Goal: Information Seeking & Learning: Check status

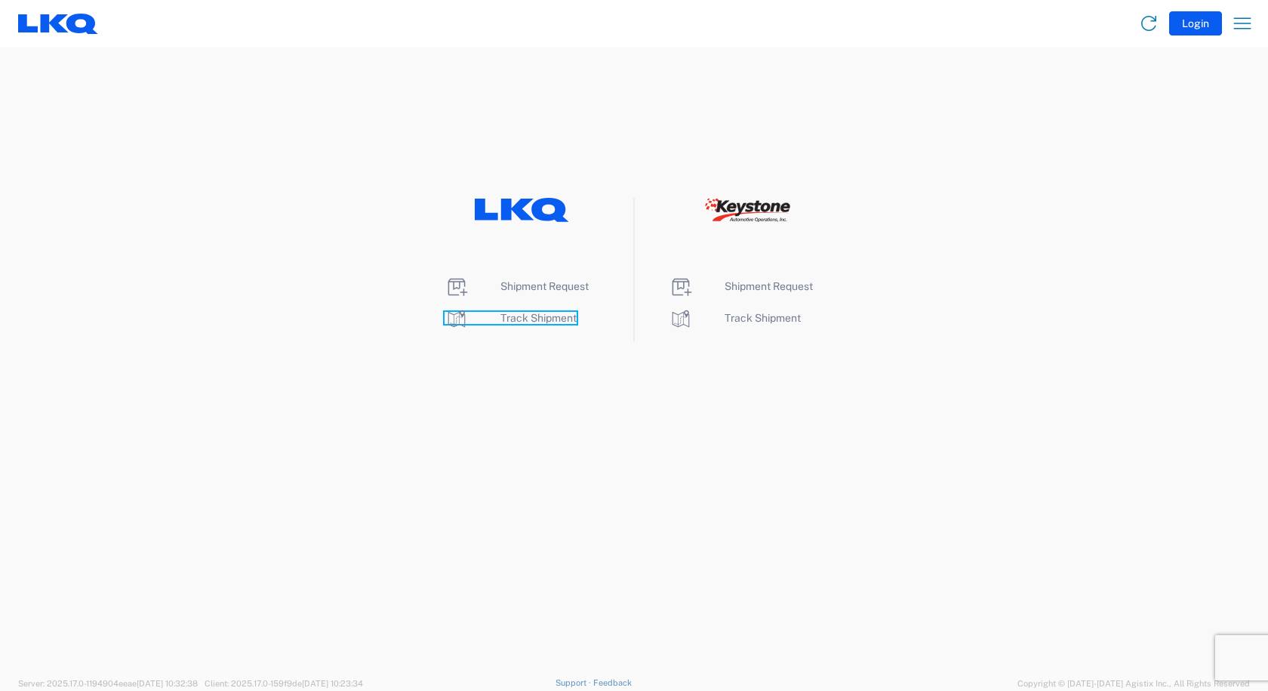
click at [529, 320] on span "Track Shipment" at bounding box center [538, 318] width 76 height 12
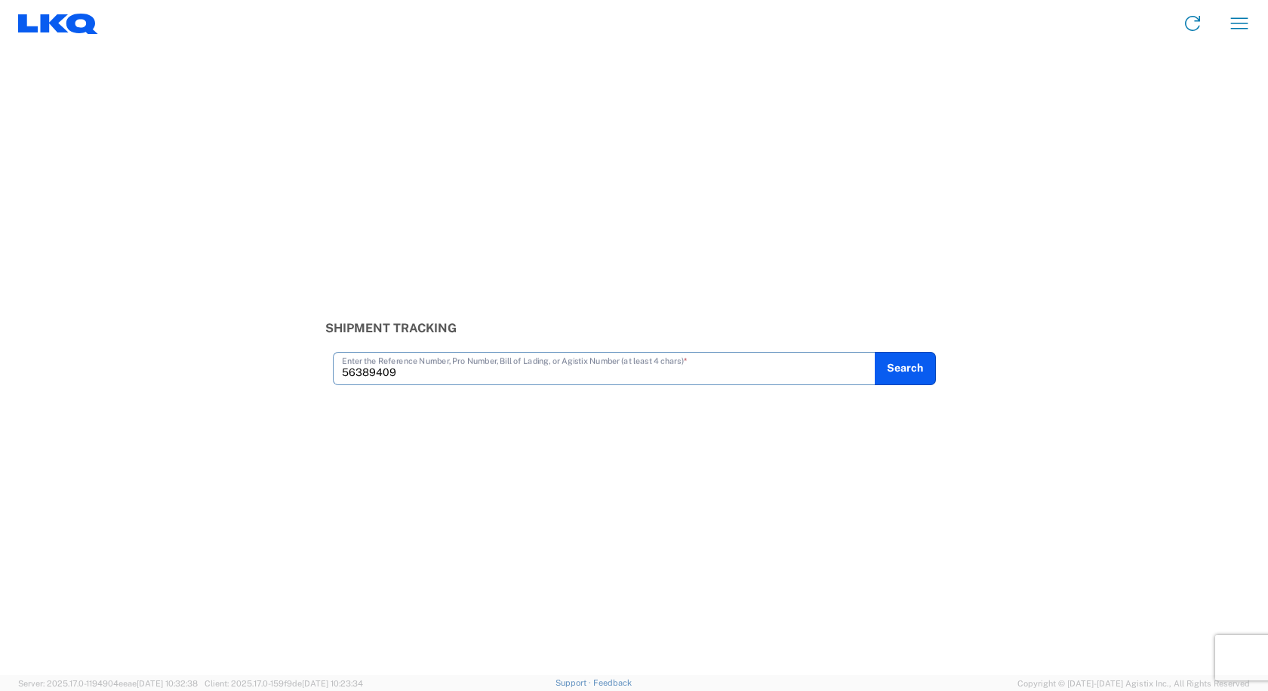
type input "56389409"
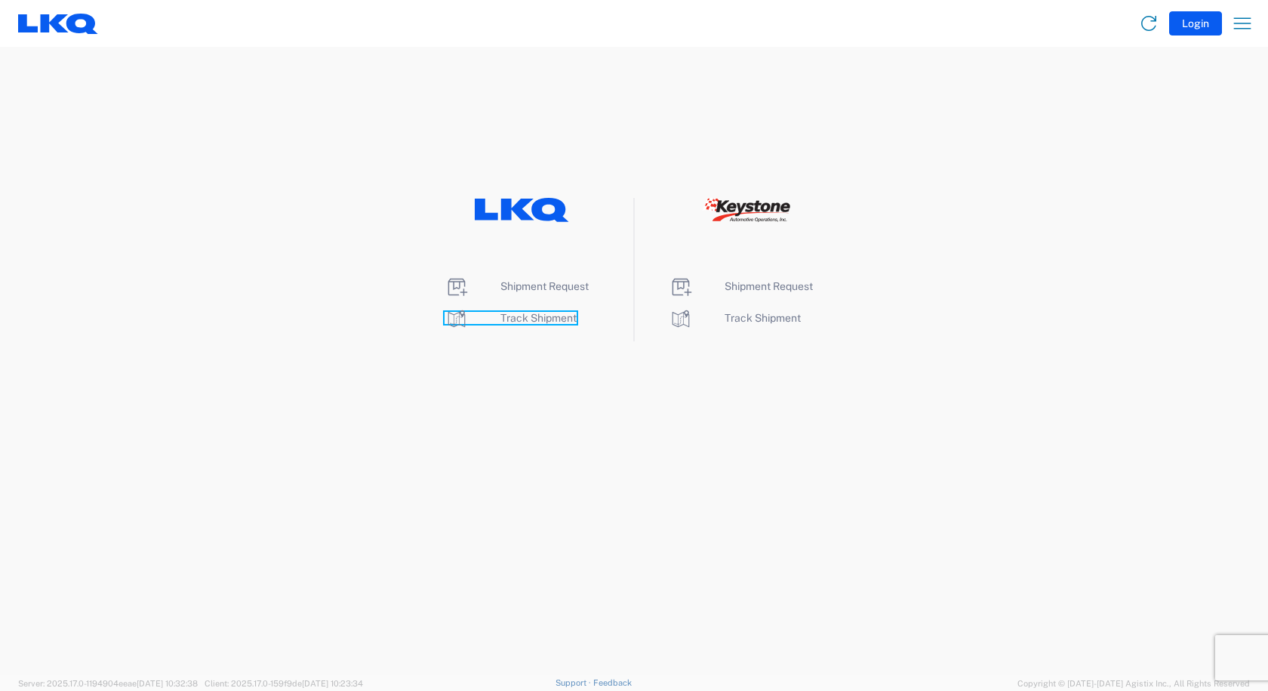
click at [521, 320] on span "Track Shipment" at bounding box center [538, 318] width 76 height 12
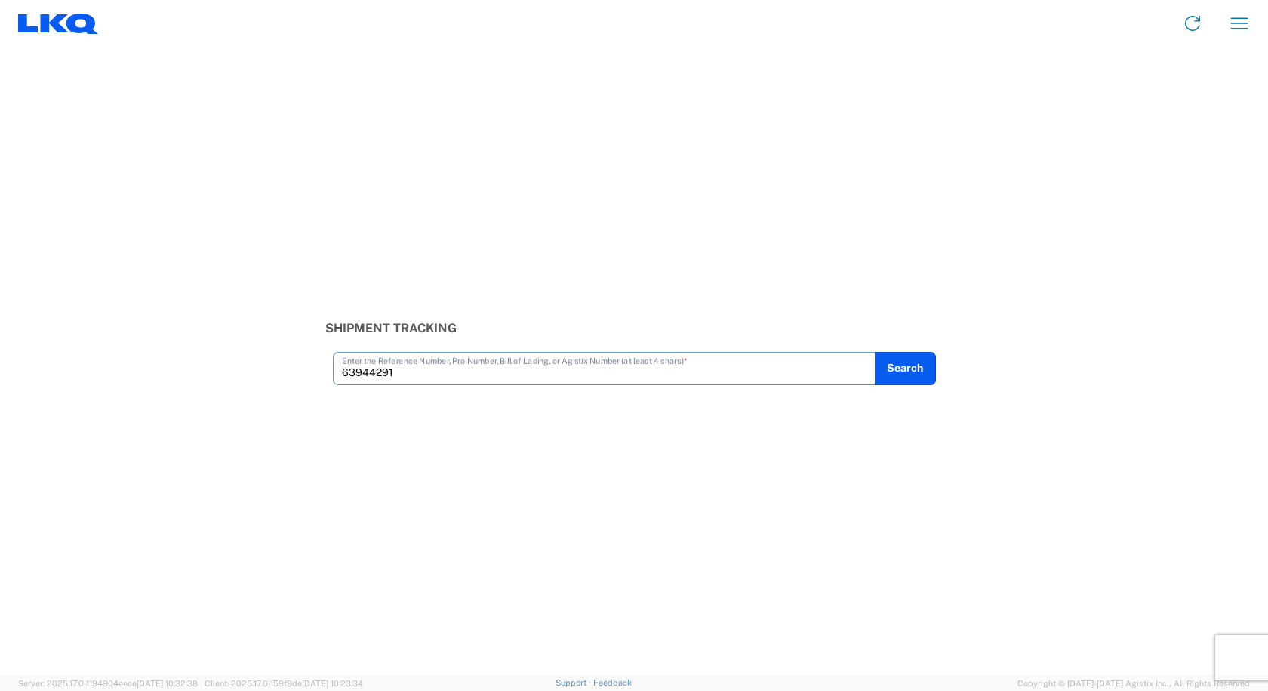
type input "63944291"
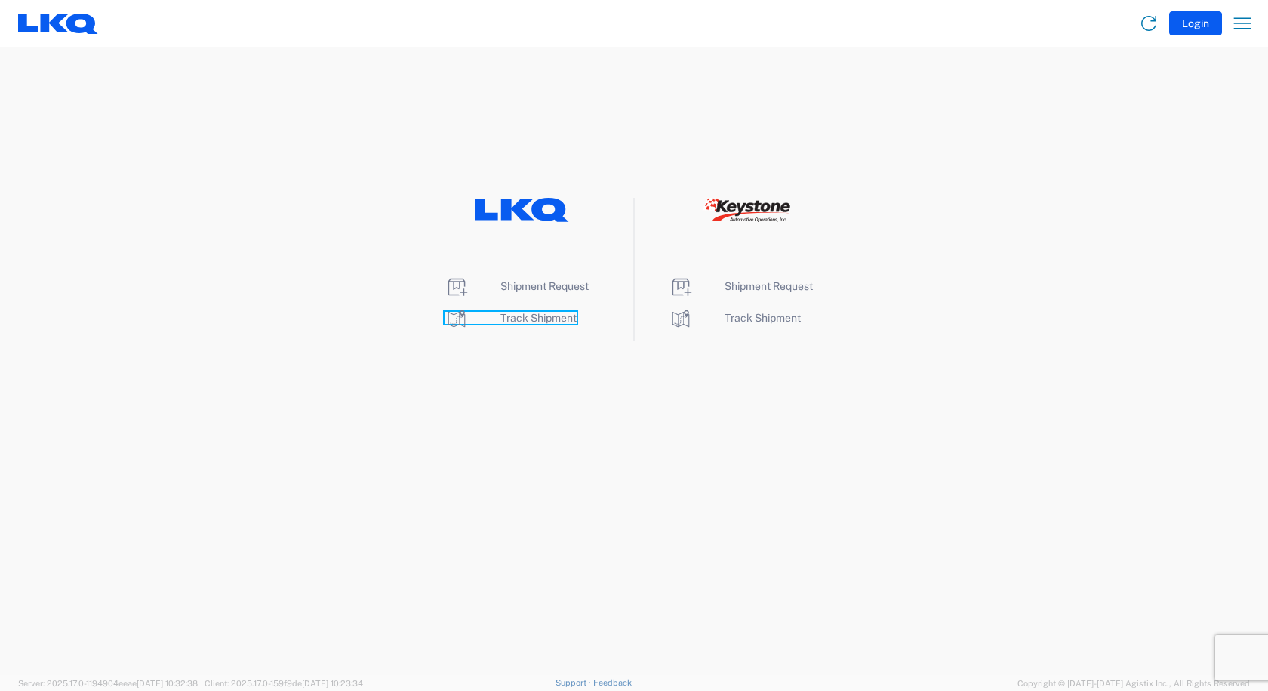
click at [522, 318] on span "Track Shipment" at bounding box center [538, 318] width 76 height 12
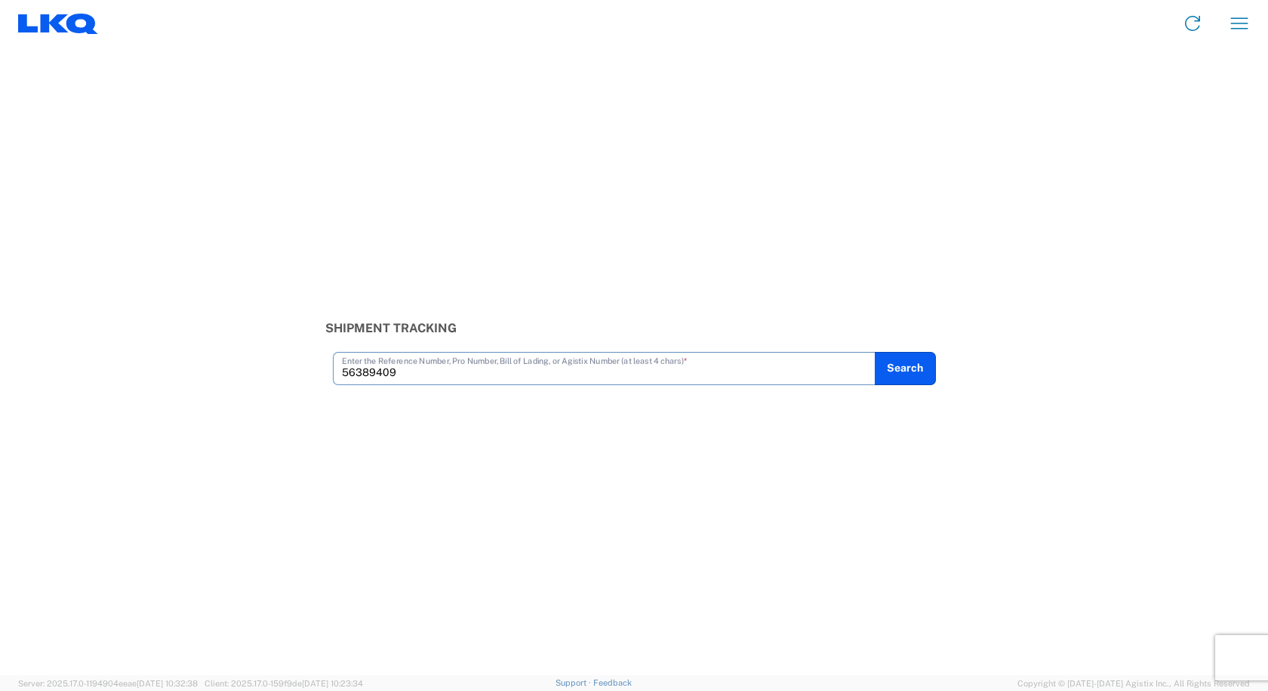
type input "56389409"
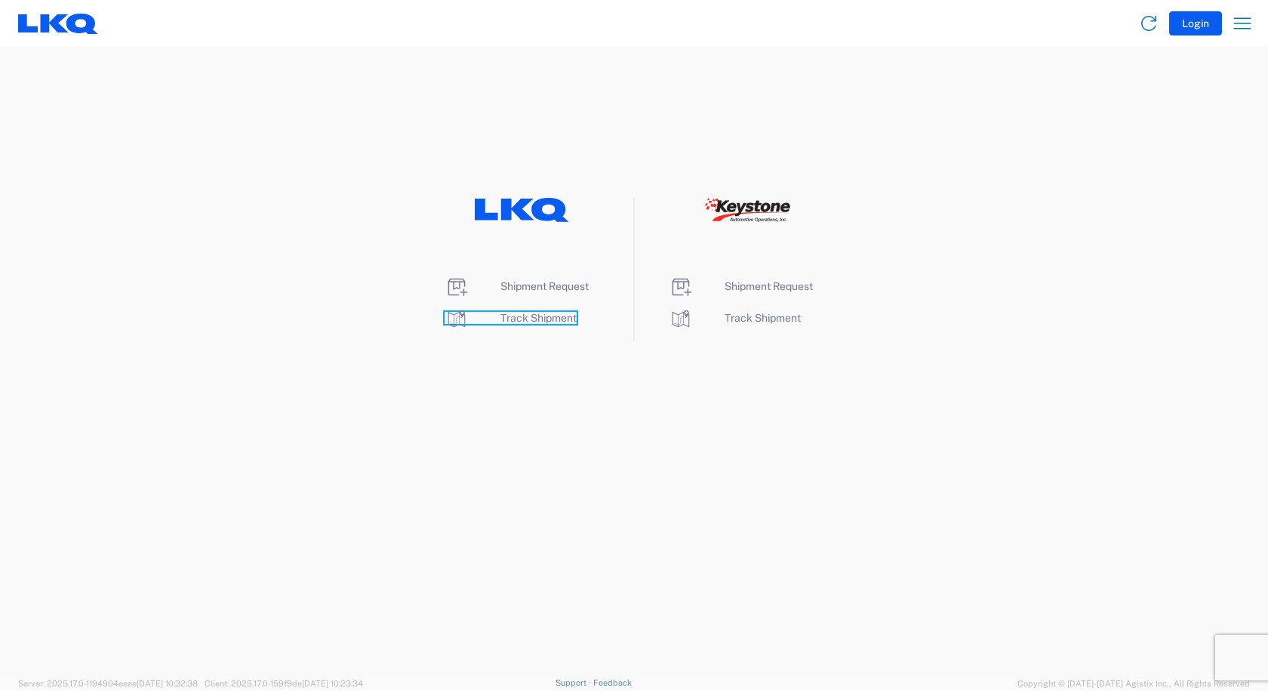
click at [556, 319] on span "Track Shipment" at bounding box center [538, 318] width 76 height 12
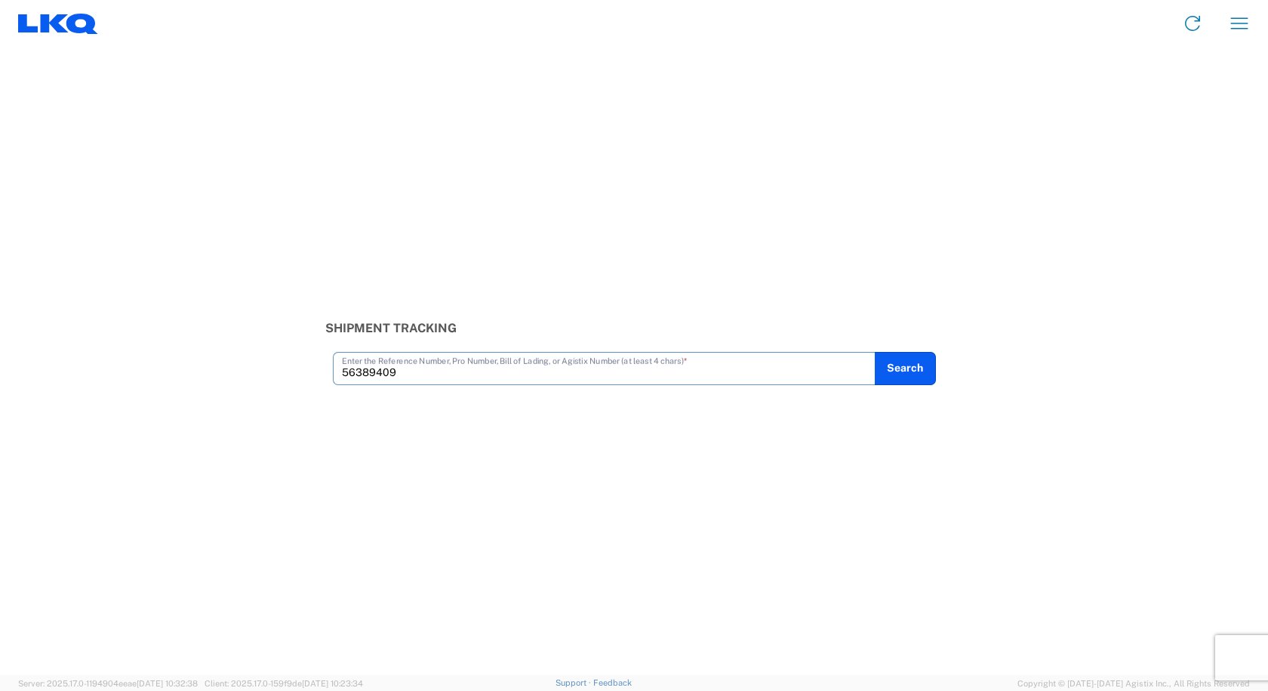
type input "56389409"
